Goal: Information Seeking & Learning: Learn about a topic

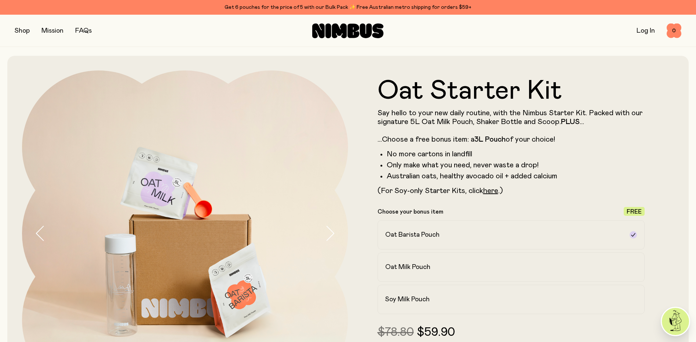
click at [18, 30] on button "button" at bounding box center [22, 31] width 15 height 10
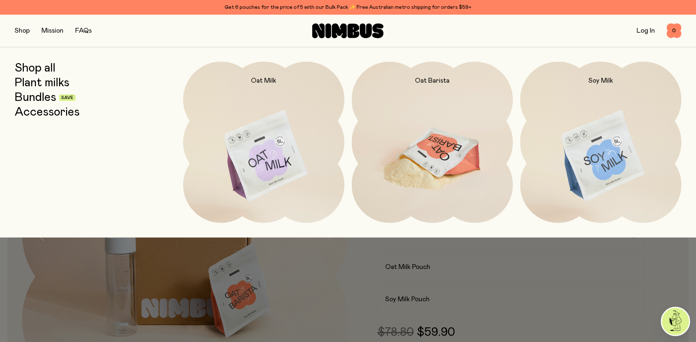
click at [434, 142] on img at bounding box center [432, 156] width 161 height 189
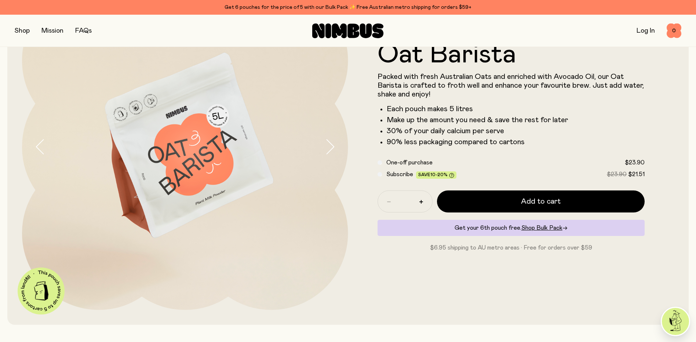
scroll to position [73, 0]
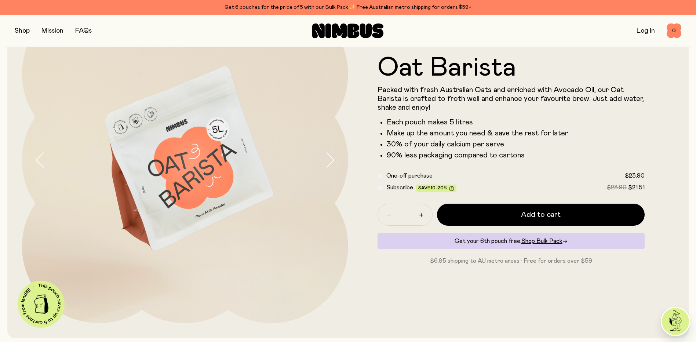
click at [329, 159] on icon "button" at bounding box center [329, 159] width 10 height 15
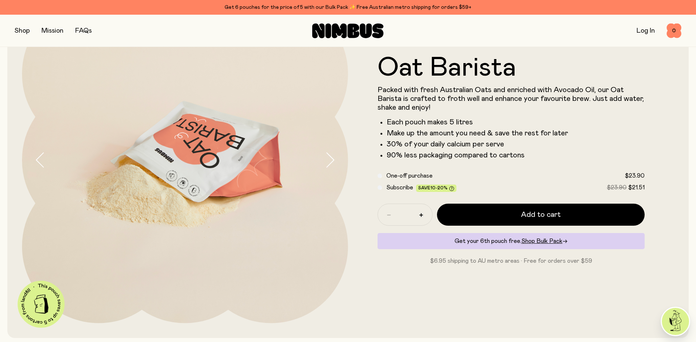
click at [329, 159] on icon "button" at bounding box center [329, 159] width 10 height 15
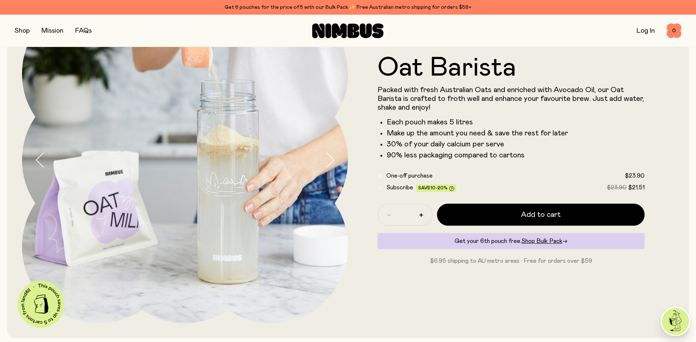
click at [329, 155] on icon "button" at bounding box center [329, 159] width 10 height 15
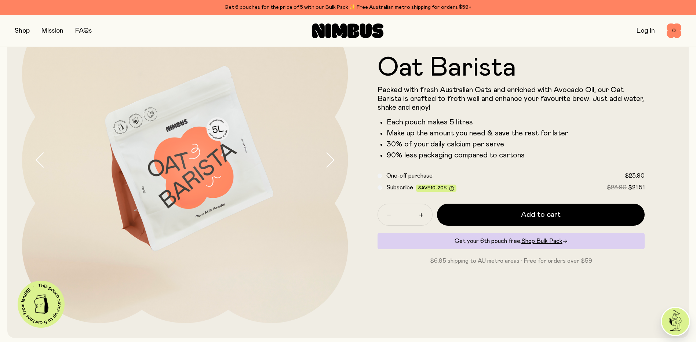
click at [329, 155] on icon "button" at bounding box center [329, 159] width 10 height 15
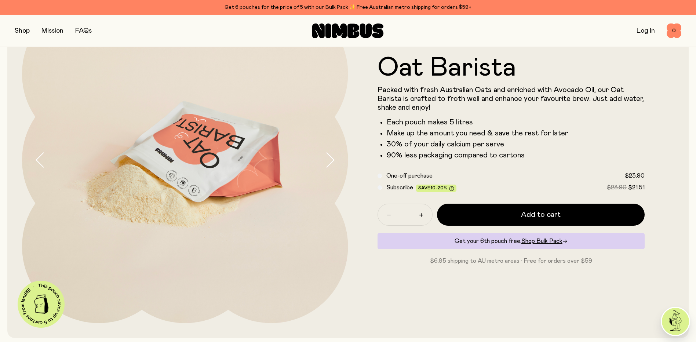
click at [36, 156] on icon "button" at bounding box center [40, 159] width 10 height 15
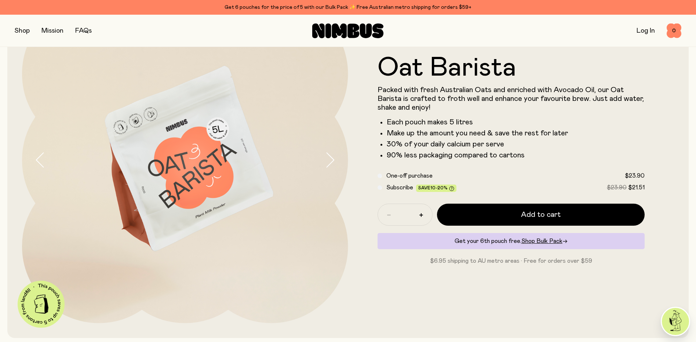
click at [333, 159] on icon "button" at bounding box center [329, 159] width 10 height 15
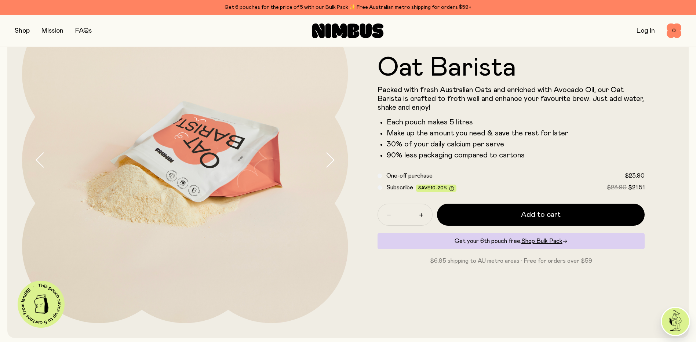
click at [333, 159] on icon "button" at bounding box center [329, 159] width 10 height 15
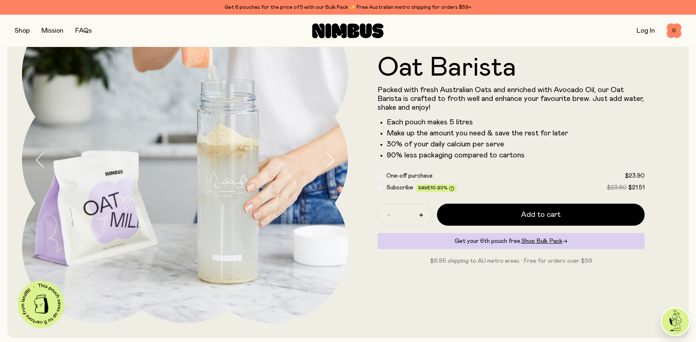
click at [333, 159] on icon "button" at bounding box center [329, 159] width 10 height 15
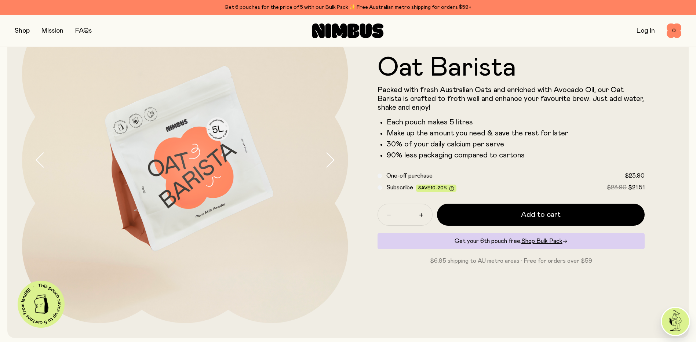
click at [333, 159] on icon "button" at bounding box center [329, 159] width 10 height 15
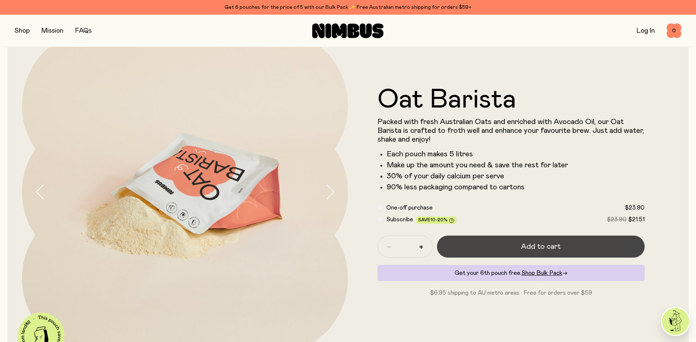
scroll to position [0, 0]
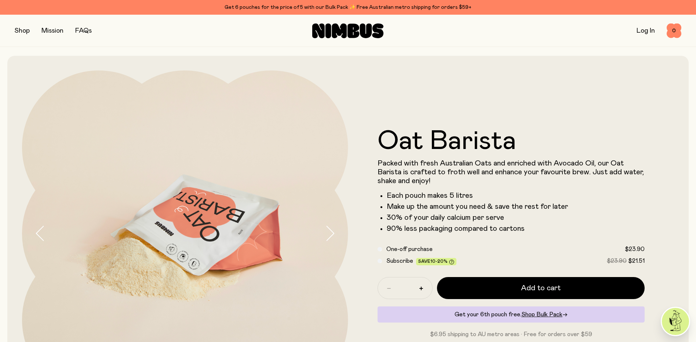
click at [82, 31] on link "FAQs" at bounding box center [83, 30] width 16 height 7
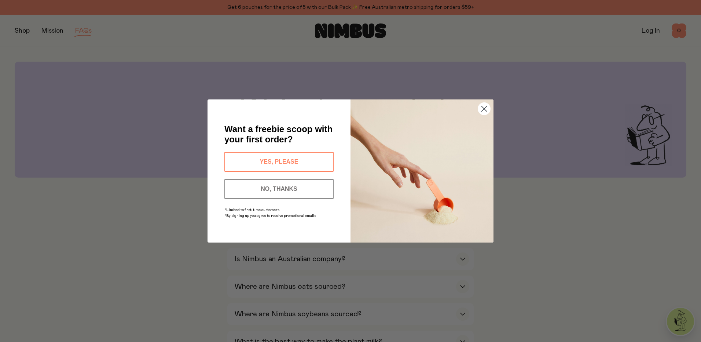
click at [487, 106] on circle "Close dialog" at bounding box center [484, 109] width 12 height 12
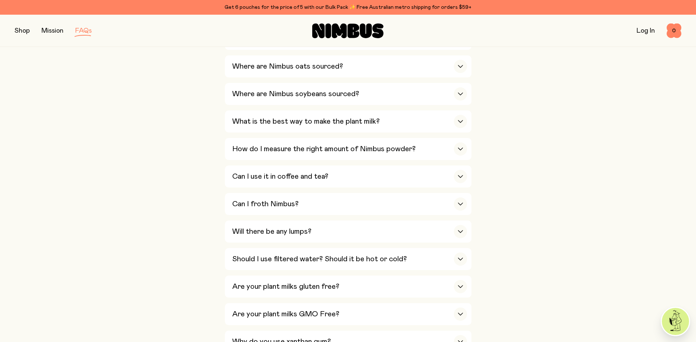
scroll to position [257, 0]
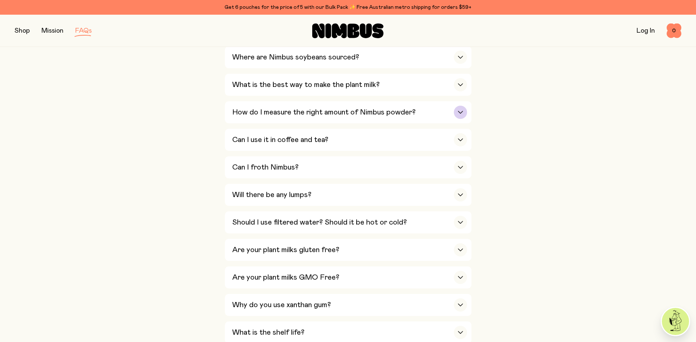
click at [458, 111] on icon "button" at bounding box center [460, 112] width 6 height 3
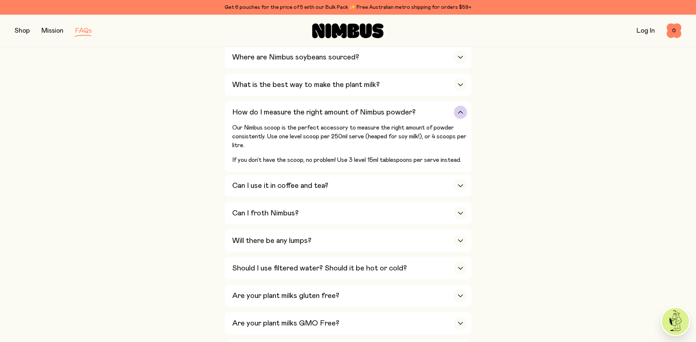
click at [460, 111] on icon "button" at bounding box center [460, 112] width 6 height 3
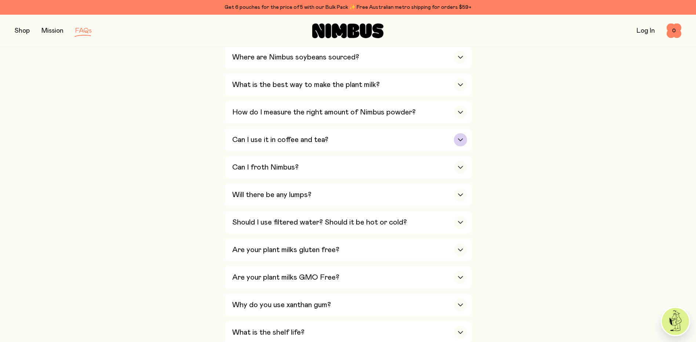
click at [462, 135] on div "button" at bounding box center [460, 139] width 13 height 13
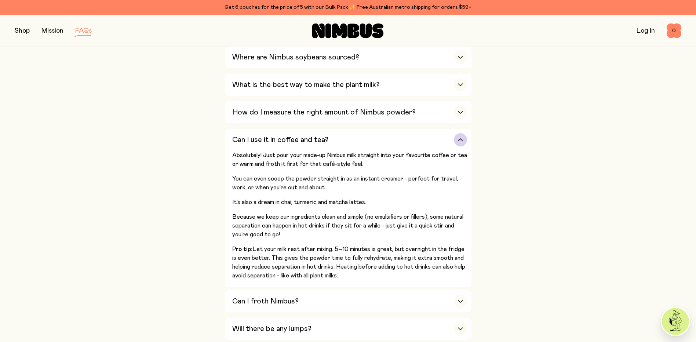
click at [458, 139] on icon "button" at bounding box center [460, 140] width 4 height 2
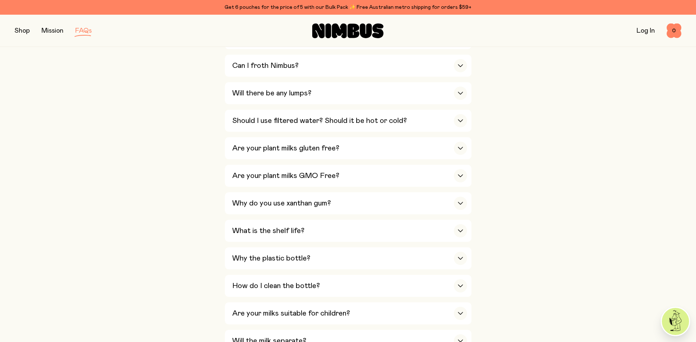
scroll to position [367, 0]
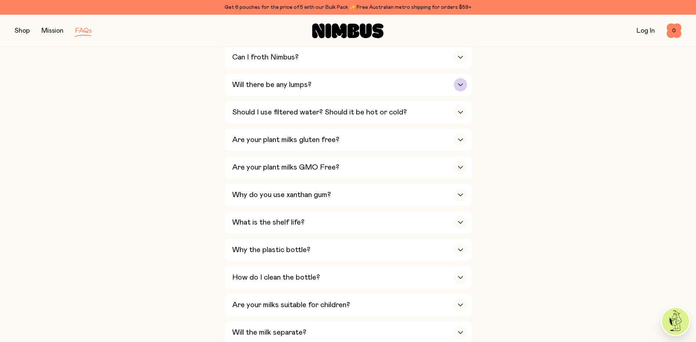
click at [454, 82] on div "button" at bounding box center [460, 84] width 13 height 13
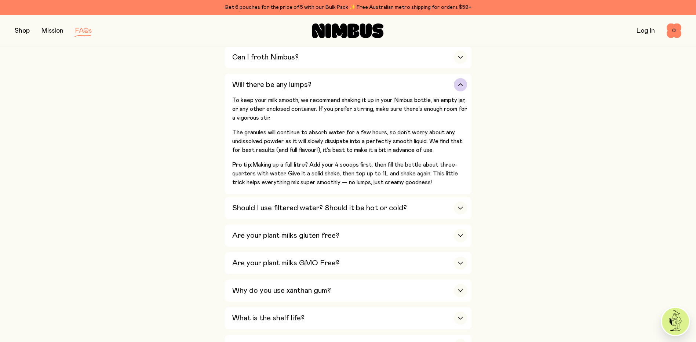
click at [461, 84] on icon "button" at bounding box center [460, 85] width 4 height 2
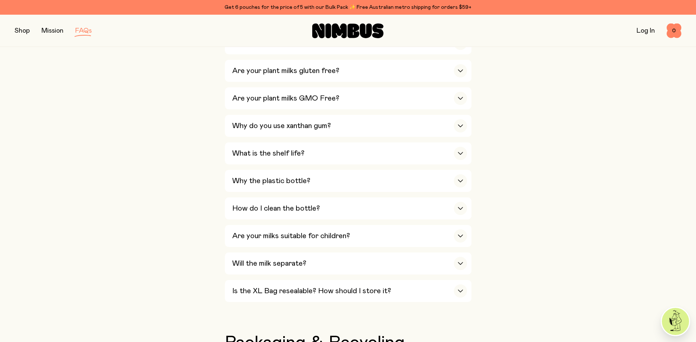
scroll to position [440, 0]
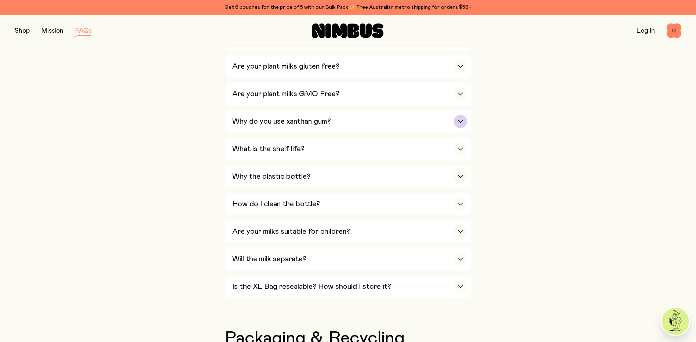
click at [458, 120] on icon "button" at bounding box center [460, 121] width 6 height 3
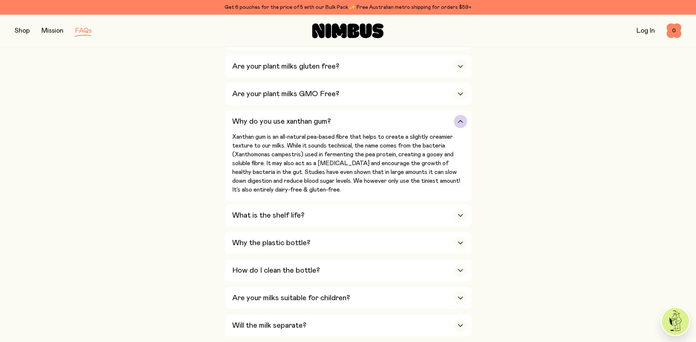
click at [461, 121] on div "button" at bounding box center [460, 121] width 13 height 13
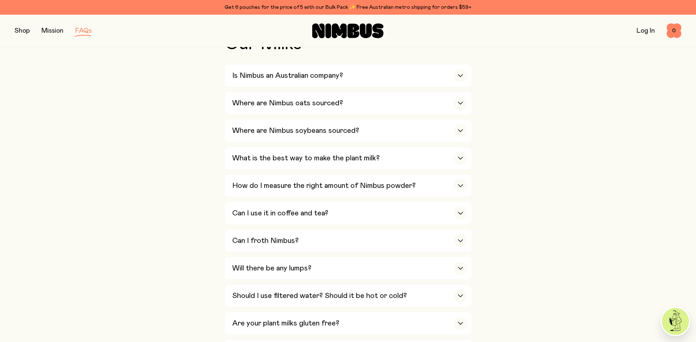
scroll to position [0, 0]
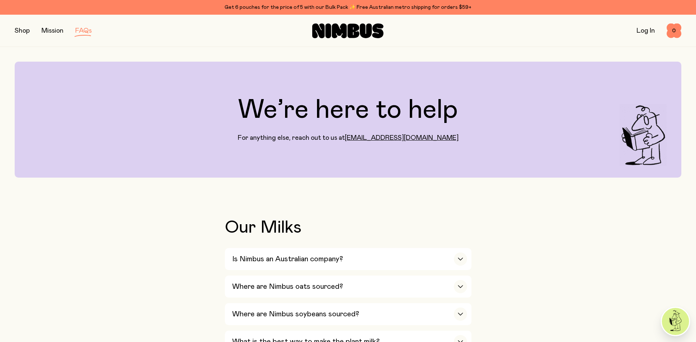
click at [53, 32] on link "Mission" at bounding box center [52, 30] width 22 height 7
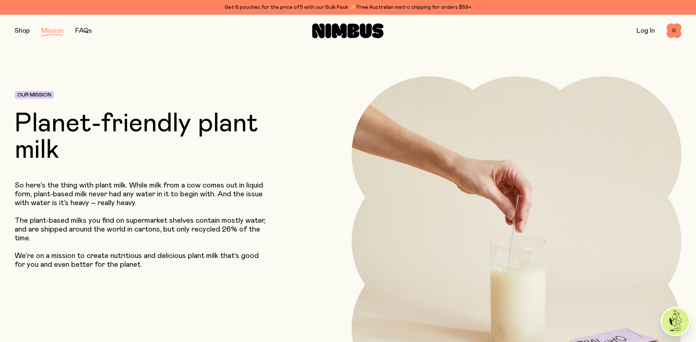
click at [342, 28] on icon at bounding box center [339, 30] width 15 height 15
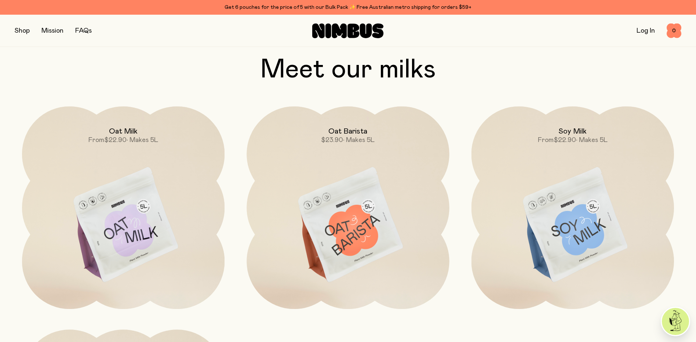
scroll to position [660, 0]
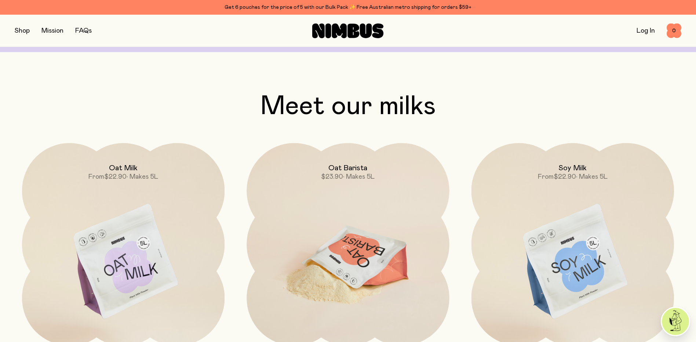
click at [358, 235] on img at bounding box center [347, 262] width 202 height 238
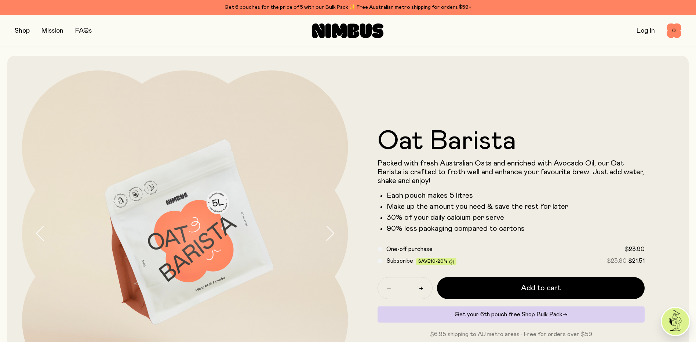
click at [333, 227] on icon "button" at bounding box center [329, 232] width 10 height 15
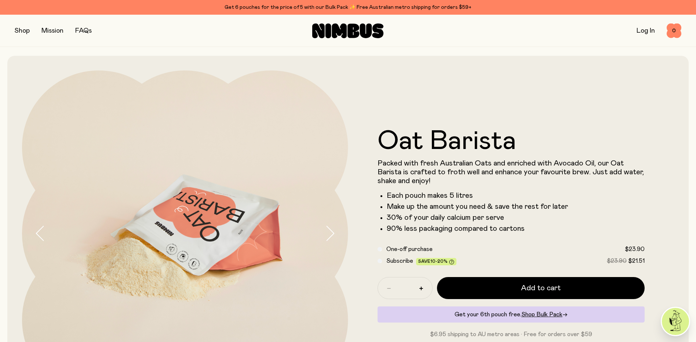
click at [38, 235] on icon "button" at bounding box center [39, 233] width 7 height 14
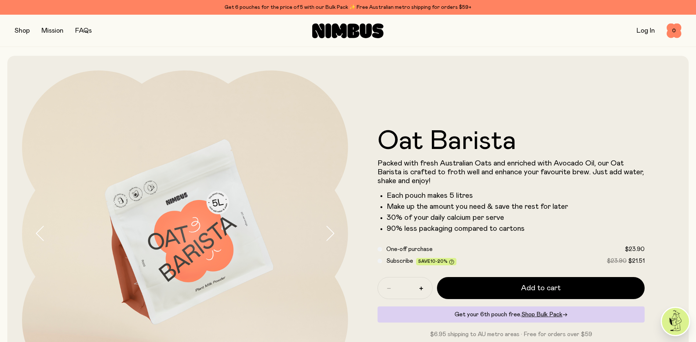
click at [156, 190] on img at bounding box center [185, 233] width 326 height 326
click at [332, 230] on icon "button" at bounding box center [329, 232] width 10 height 15
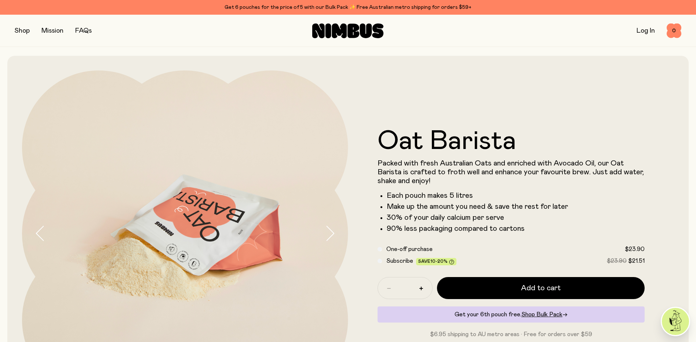
click at [332, 230] on icon "button" at bounding box center [329, 232] width 10 height 15
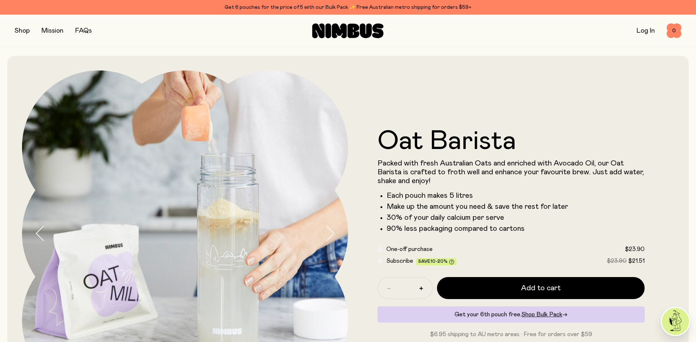
click at [331, 230] on icon "button" at bounding box center [329, 232] width 10 height 15
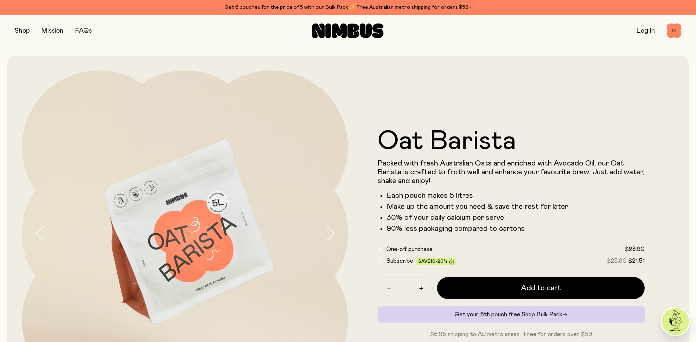
click at [331, 230] on icon "button" at bounding box center [329, 232] width 10 height 15
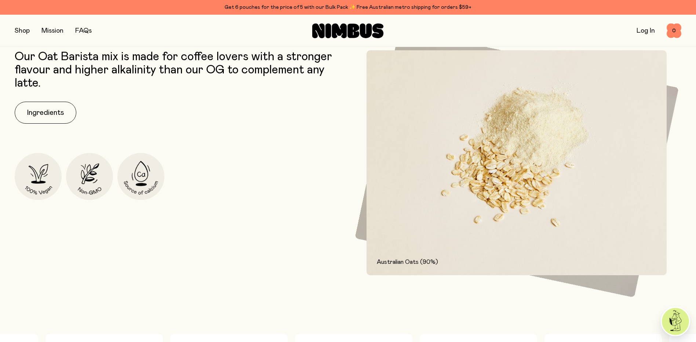
scroll to position [440, 0]
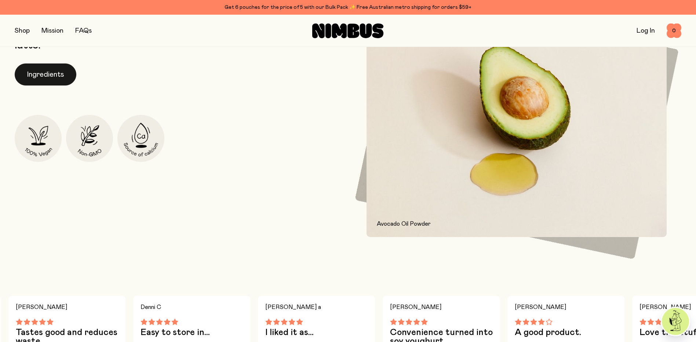
click at [46, 72] on button "Ingredients" at bounding box center [46, 74] width 62 height 22
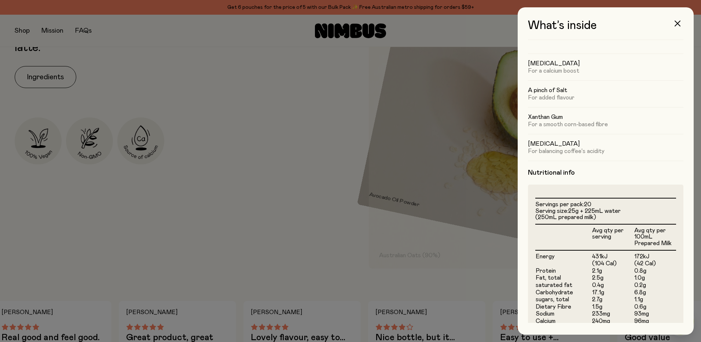
scroll to position [0, 0]
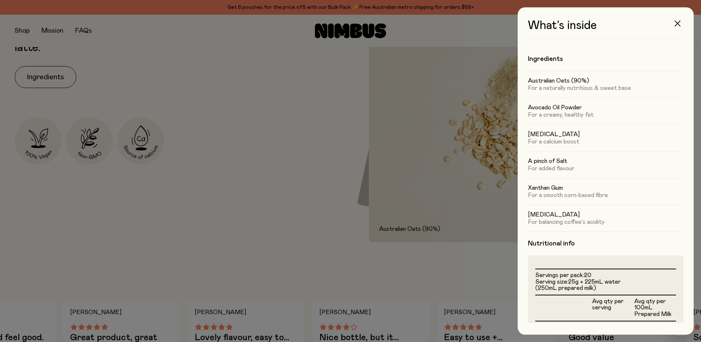
click at [678, 23] on icon "button" at bounding box center [678, 24] width 6 height 6
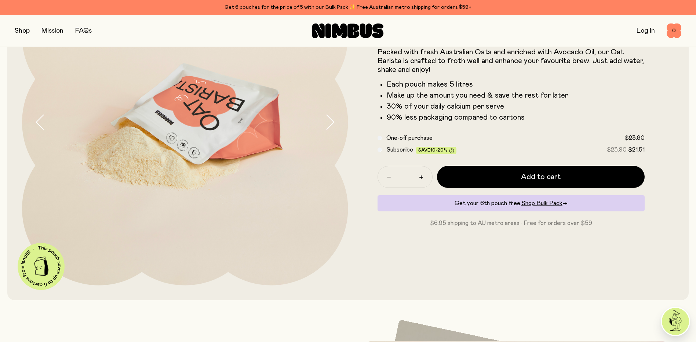
scroll to position [147, 0]
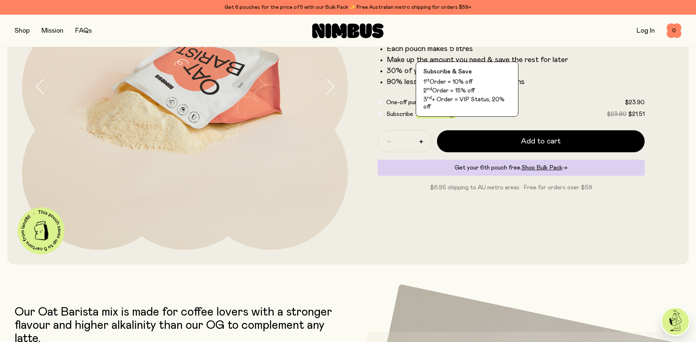
click at [451, 114] on icon at bounding box center [451, 115] width 5 height 5
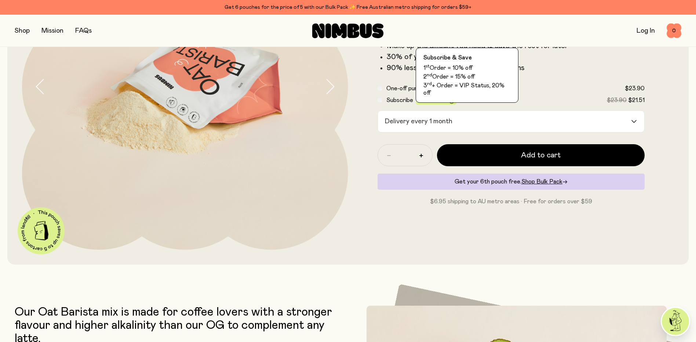
click at [450, 100] on icon at bounding box center [451, 101] width 5 height 5
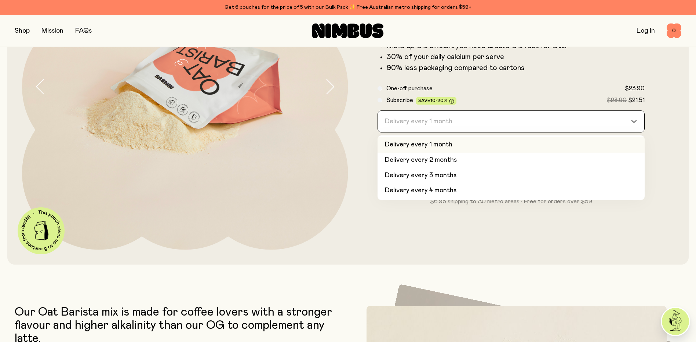
click at [638, 122] on div "Loading..." at bounding box center [637, 121] width 13 height 21
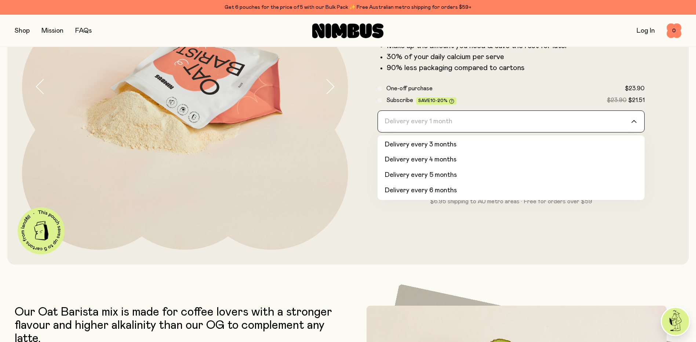
scroll to position [0, 0]
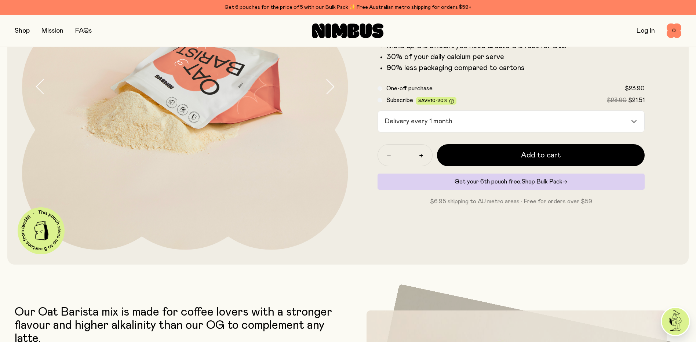
click at [347, 242] on div at bounding box center [185, 87] width 326 height 326
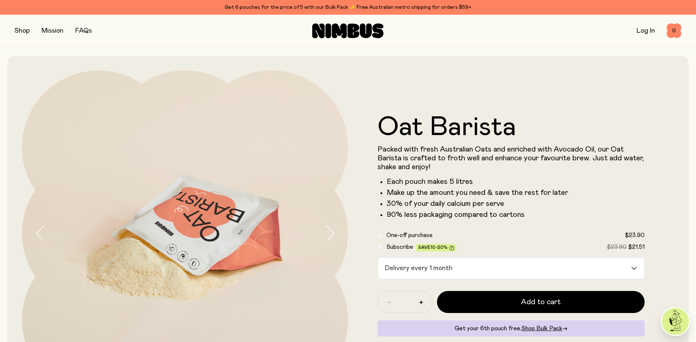
click at [23, 30] on button "button" at bounding box center [22, 31] width 15 height 10
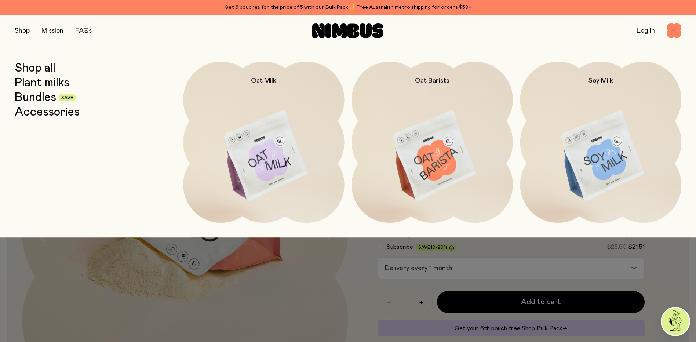
click at [42, 98] on link "Bundles" at bounding box center [35, 97] width 41 height 13
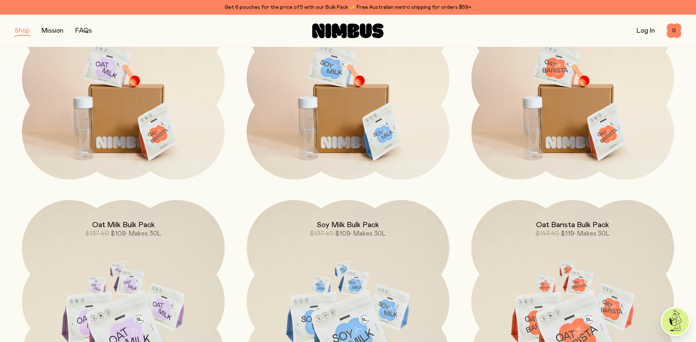
scroll to position [73, 0]
